Goal: Check status: Check status

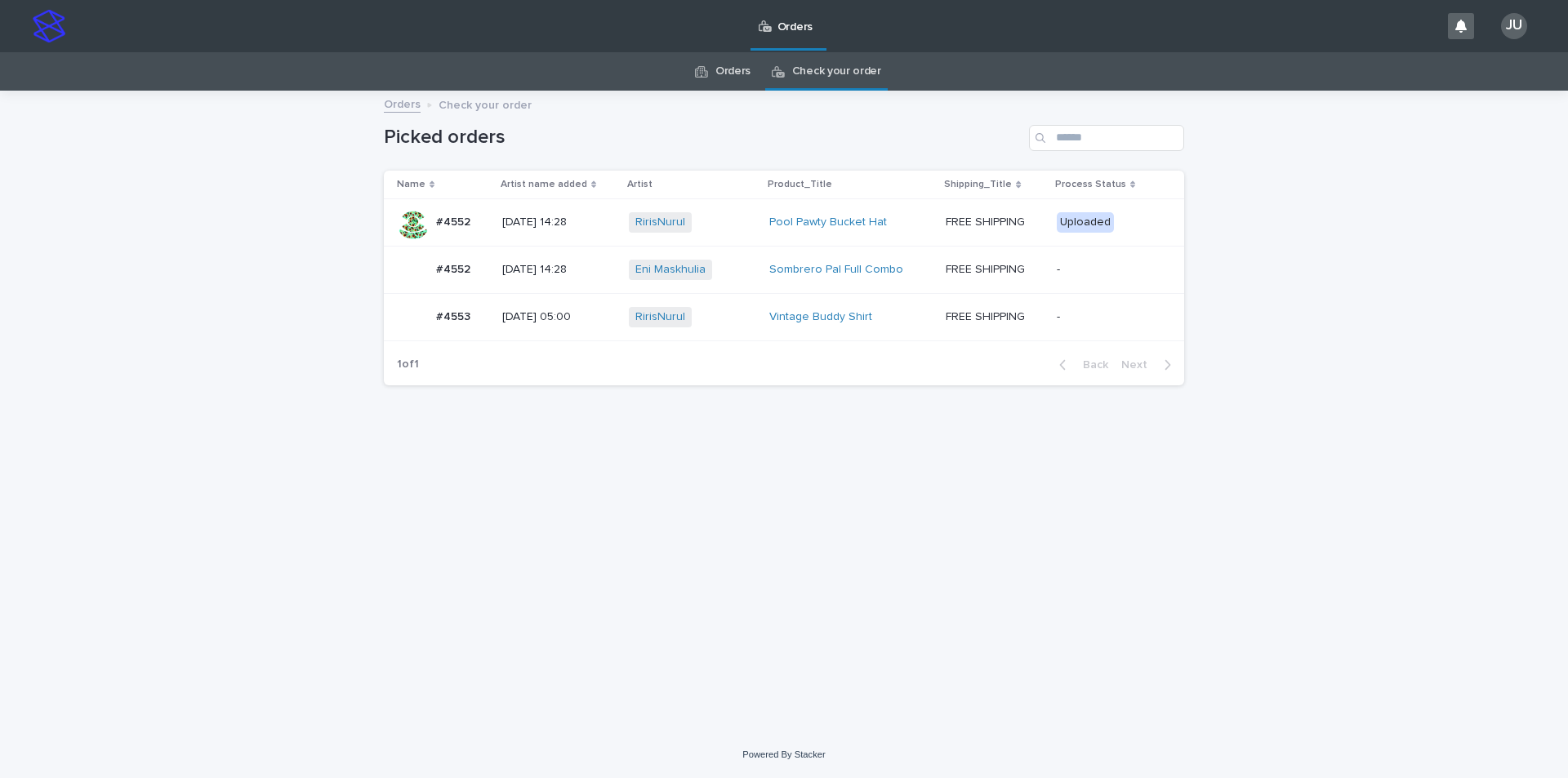
click at [742, 73] on link "Orders" at bounding box center [733, 71] width 35 height 38
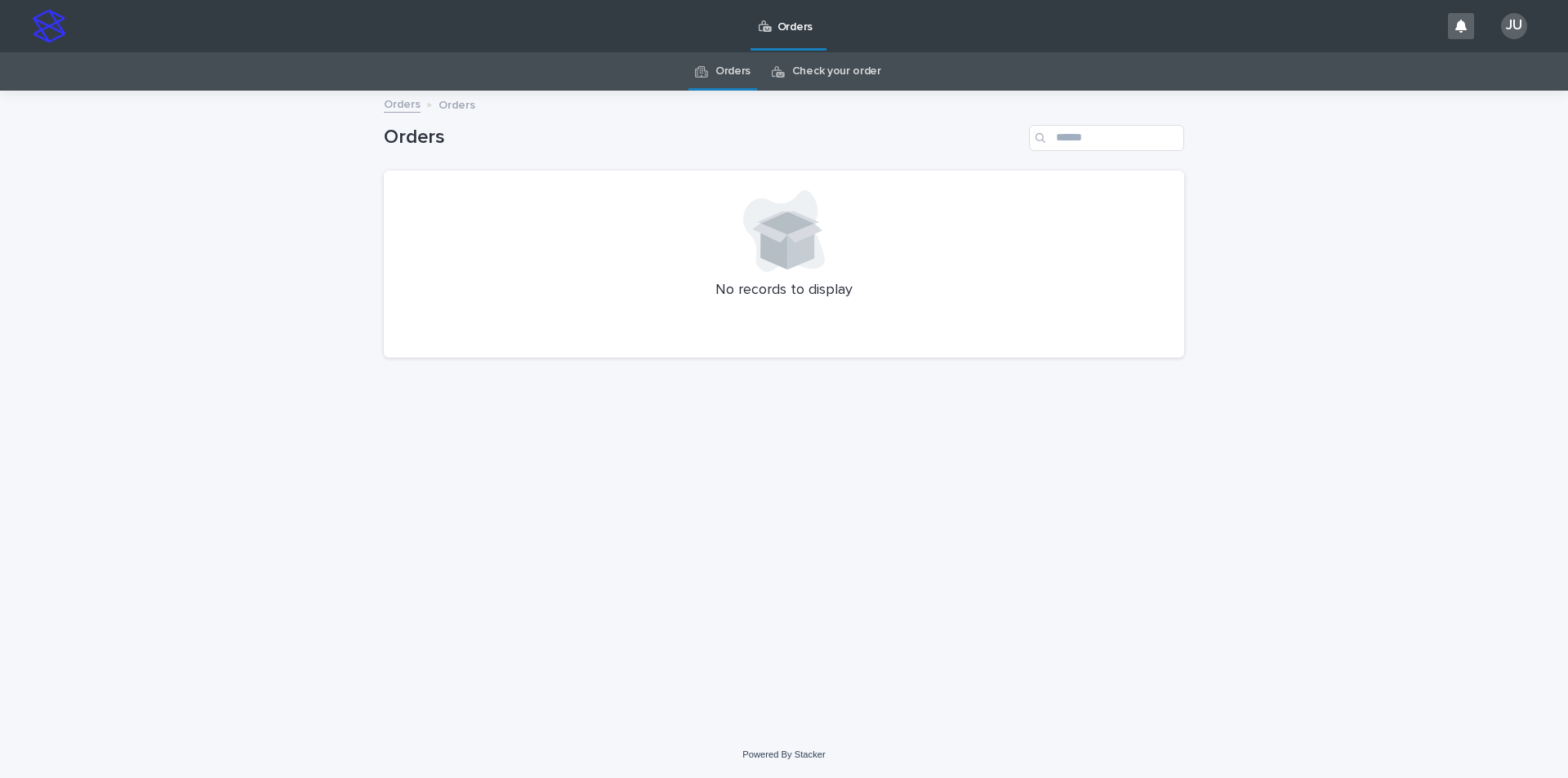
click at [832, 73] on link "Check your order" at bounding box center [836, 71] width 89 height 38
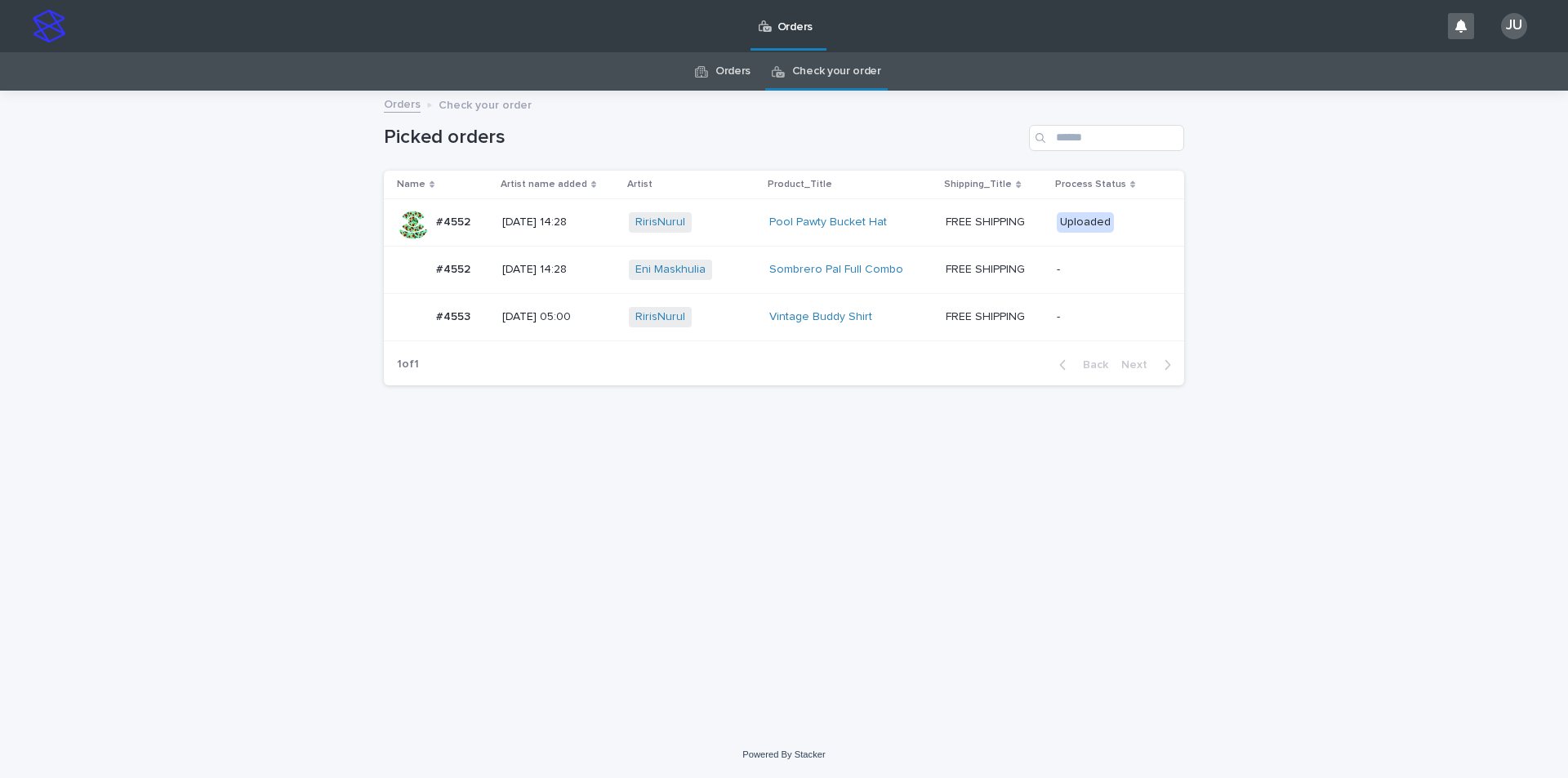
click at [461, 267] on p "#4552" at bounding box center [454, 268] width 37 height 17
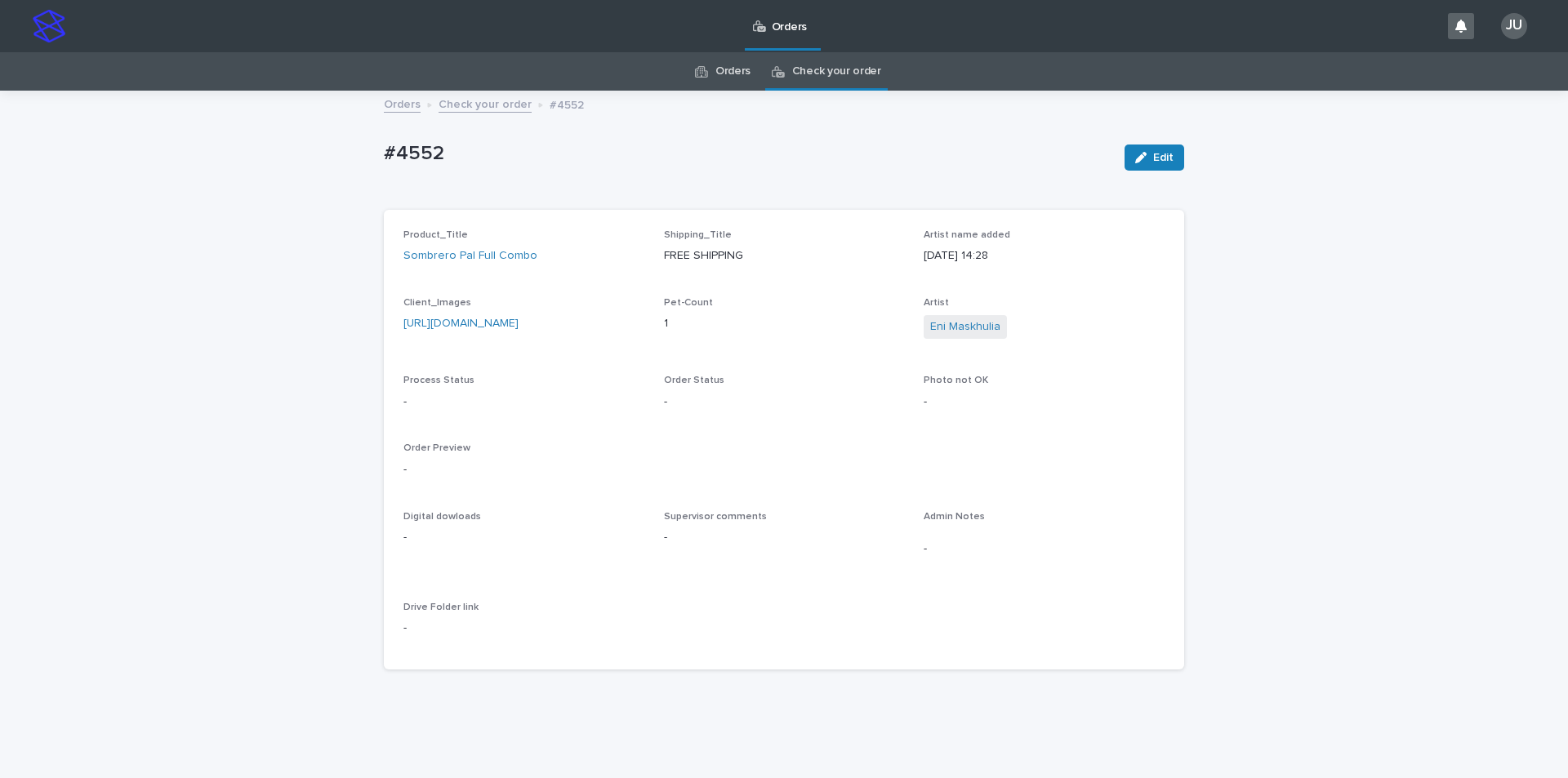
click at [519, 329] on link "[URL][DOMAIN_NAME]" at bounding box center [461, 323] width 115 height 11
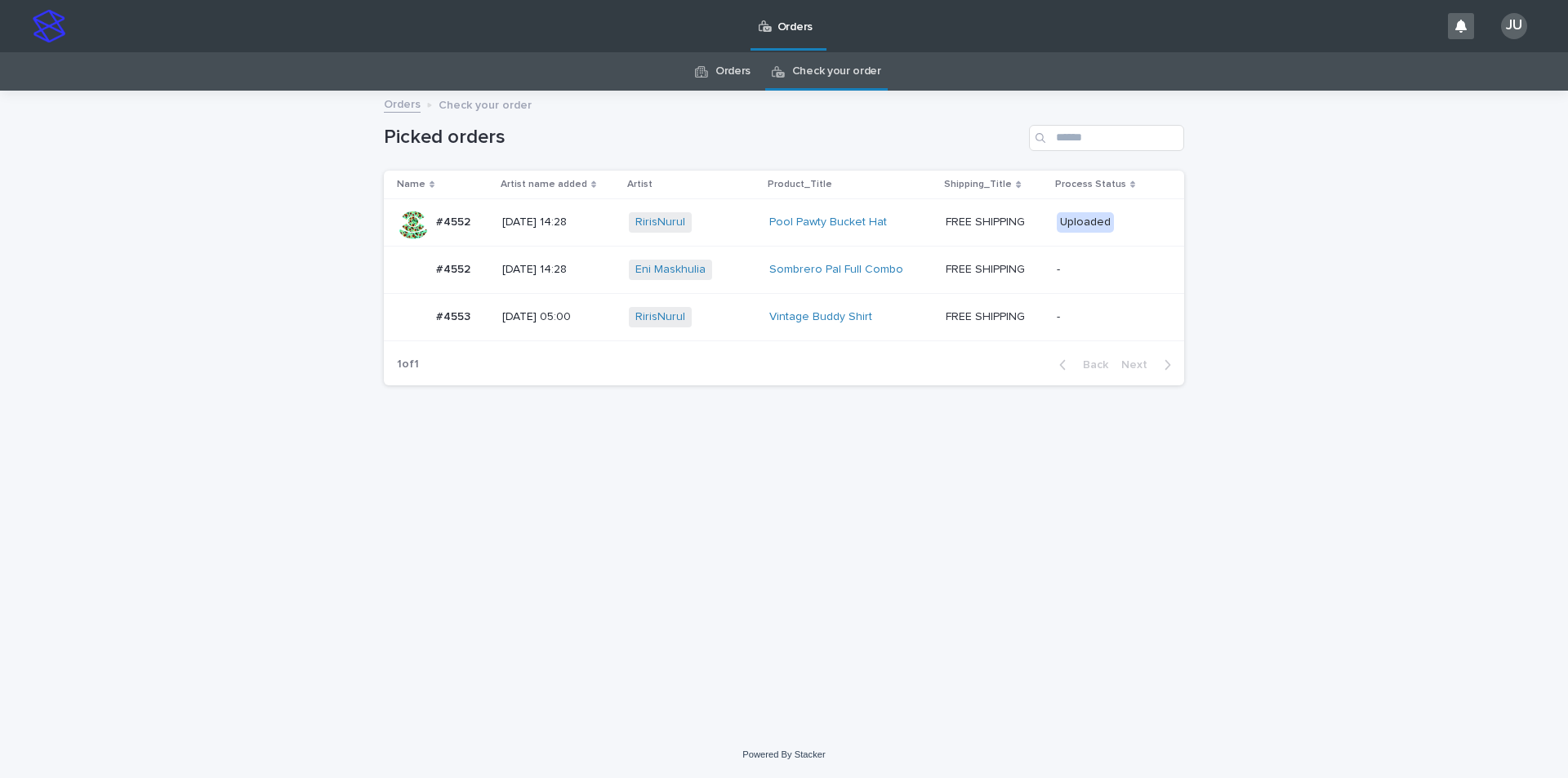
click at [454, 217] on p "#4552" at bounding box center [454, 221] width 37 height 17
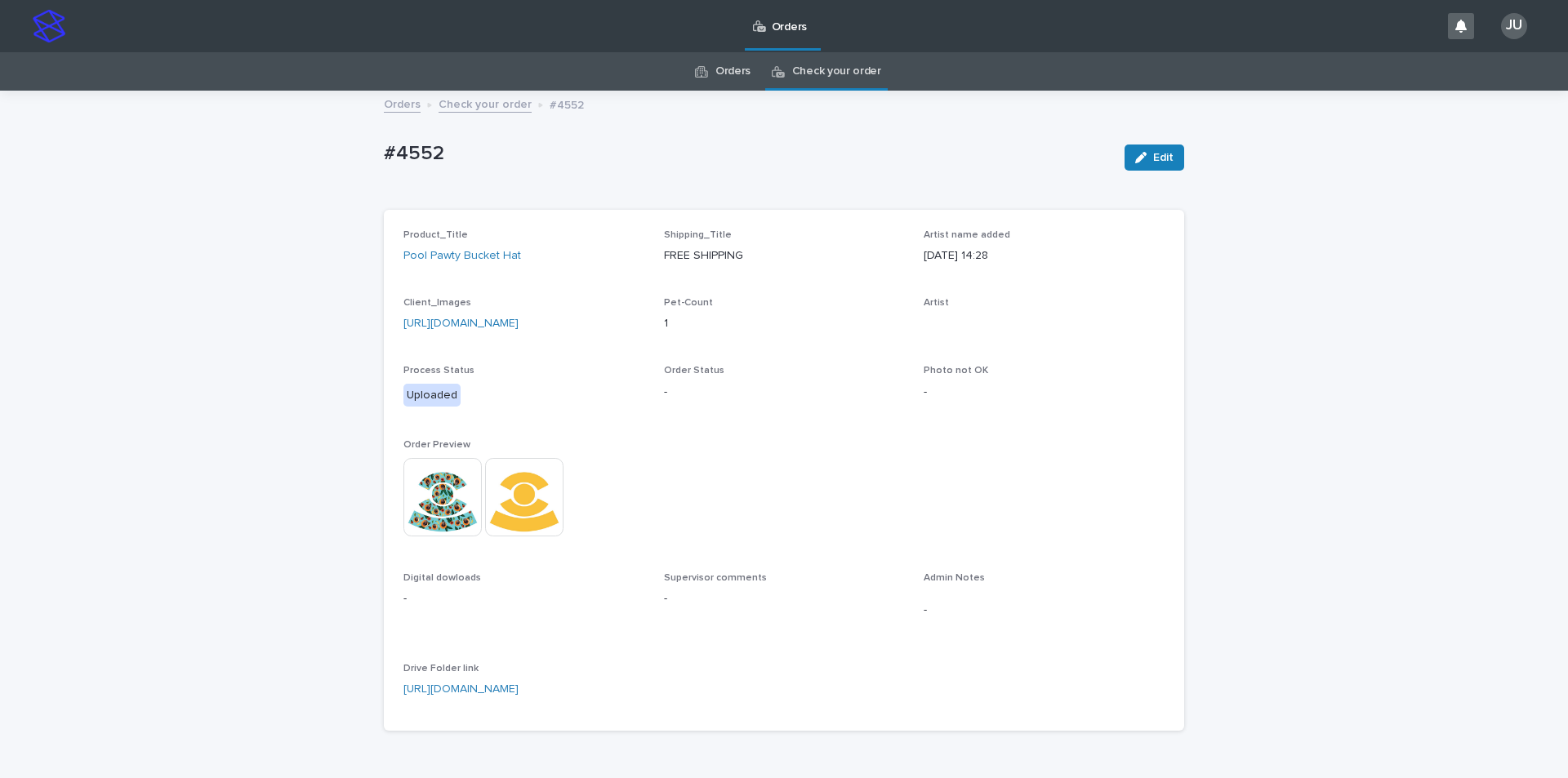
click at [519, 322] on link "[URL][DOMAIN_NAME]" at bounding box center [461, 323] width 115 height 11
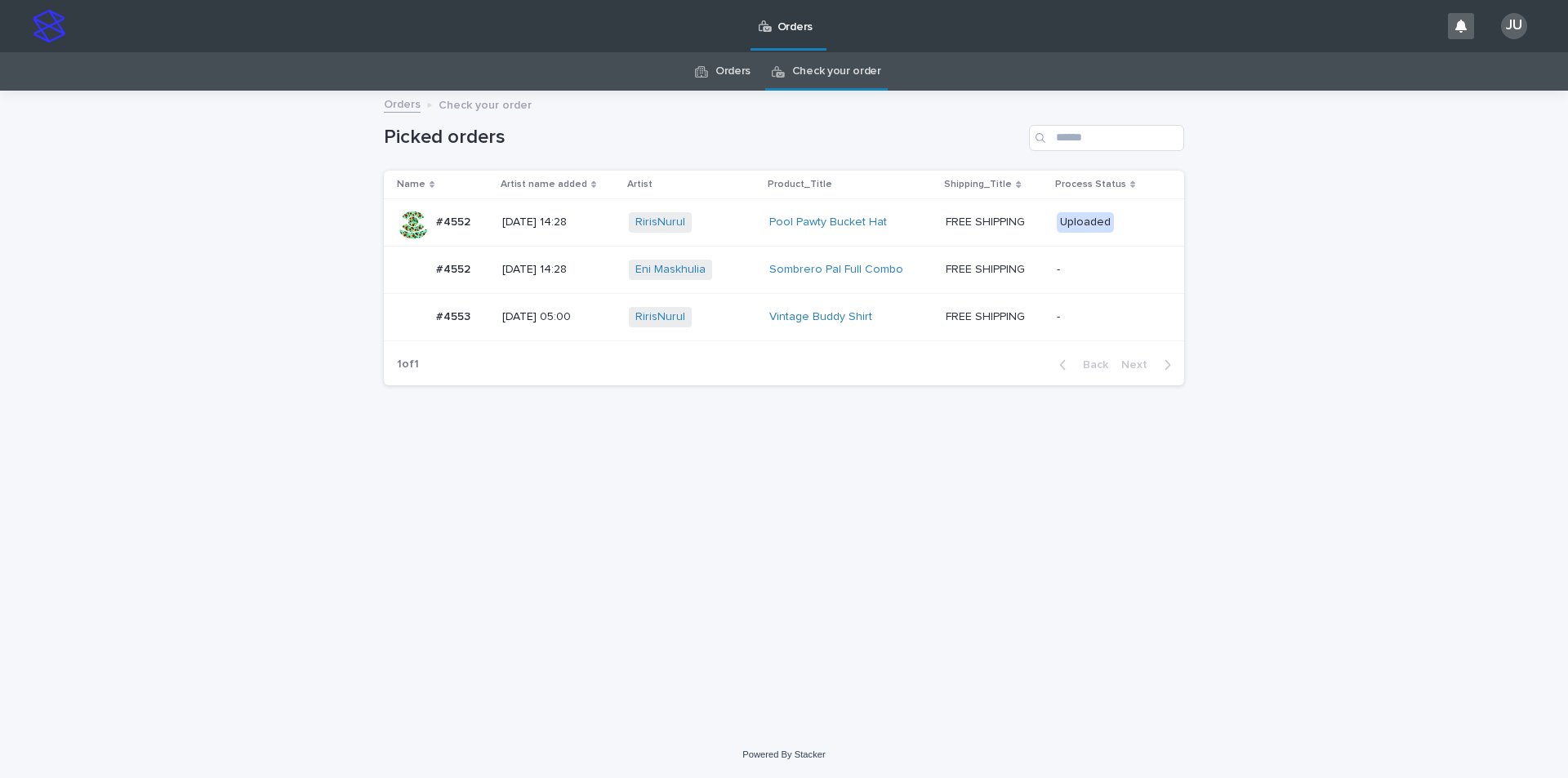
click at [454, 314] on p "#4553" at bounding box center [454, 316] width 37 height 17
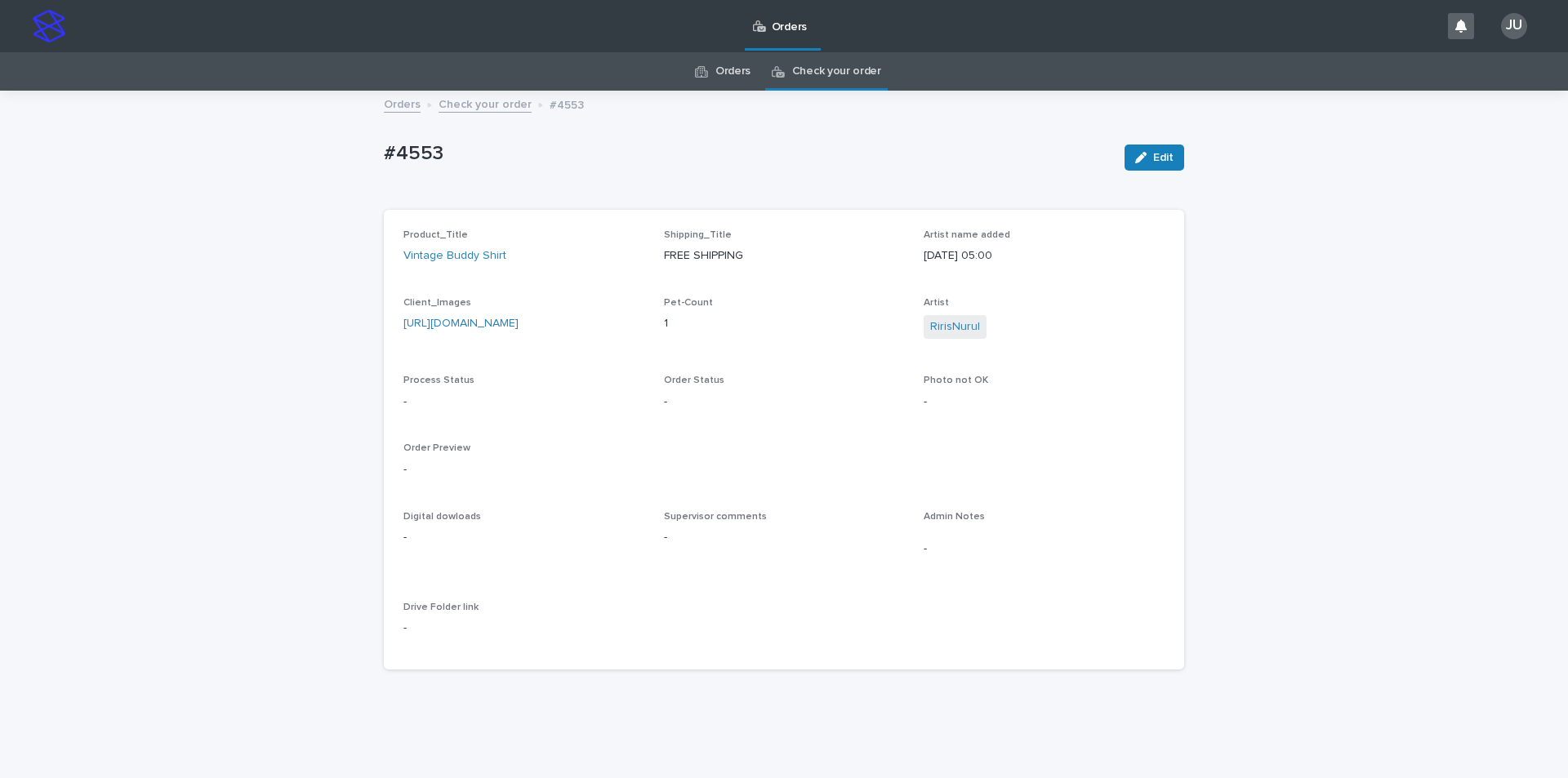
click at [495, 322] on link "[URL][DOMAIN_NAME]" at bounding box center [461, 323] width 115 height 11
